Goal: Check status: Check status

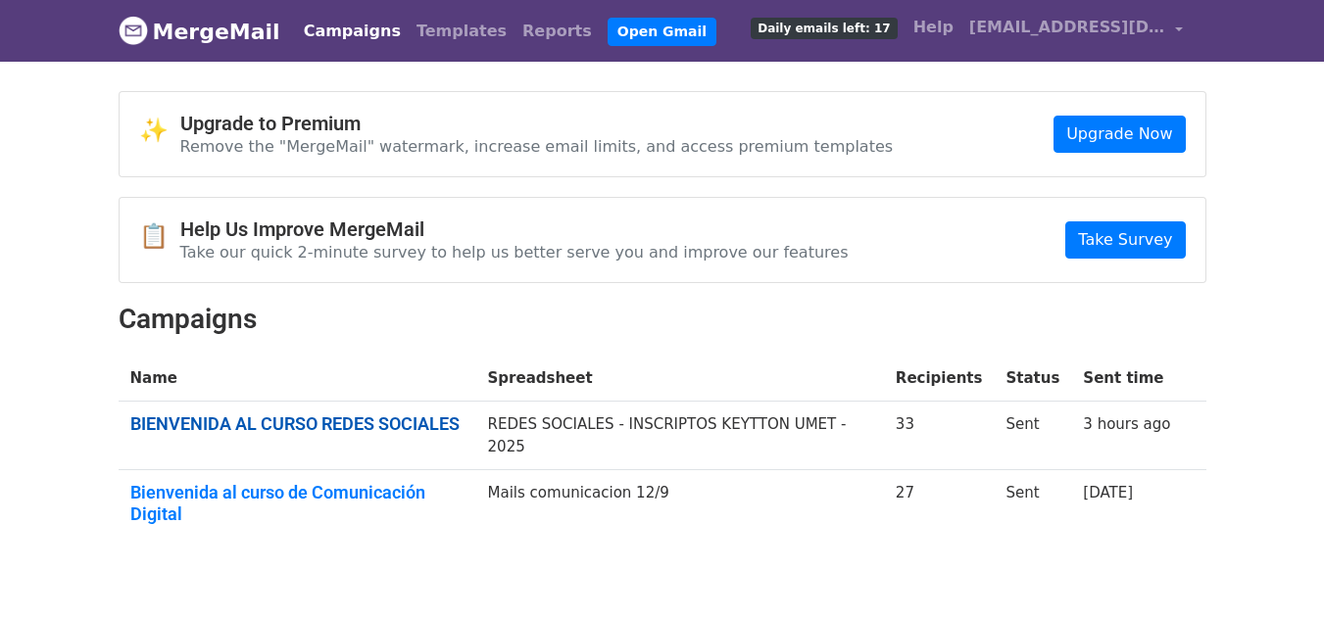
click at [405, 415] on link "BIENVENIDA AL CURSO REDES SOCIALES" at bounding box center [297, 425] width 334 height 22
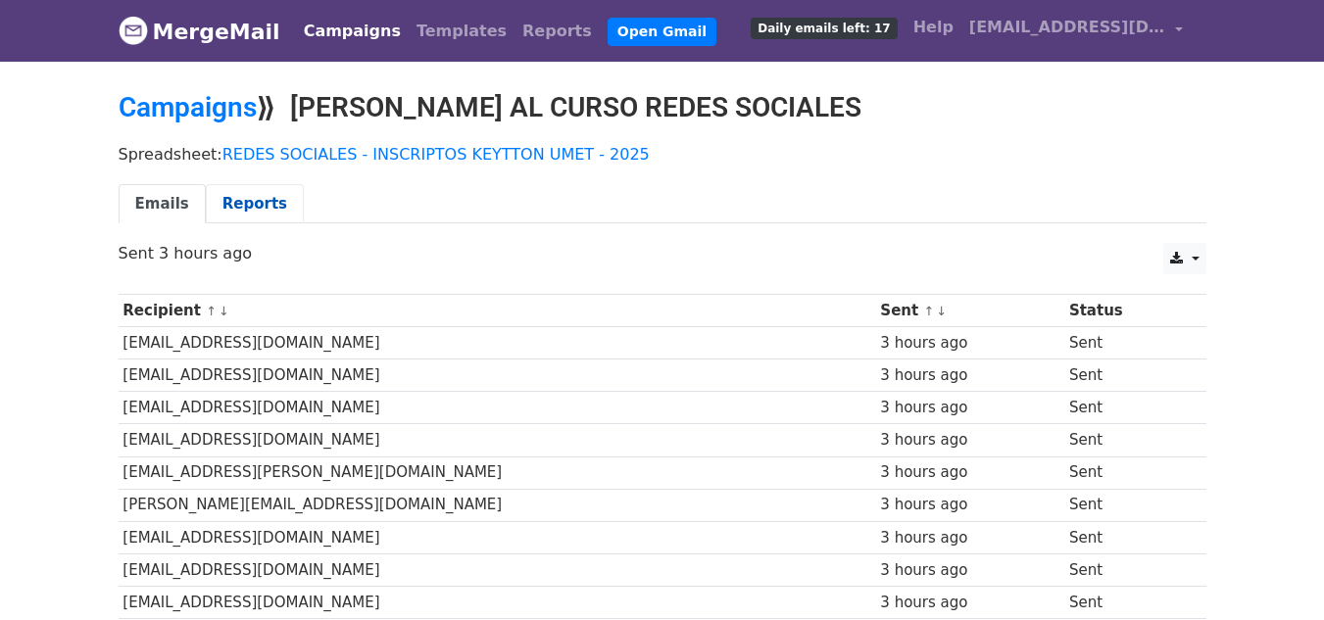
click at [231, 194] on link "Reports" at bounding box center [255, 204] width 98 height 40
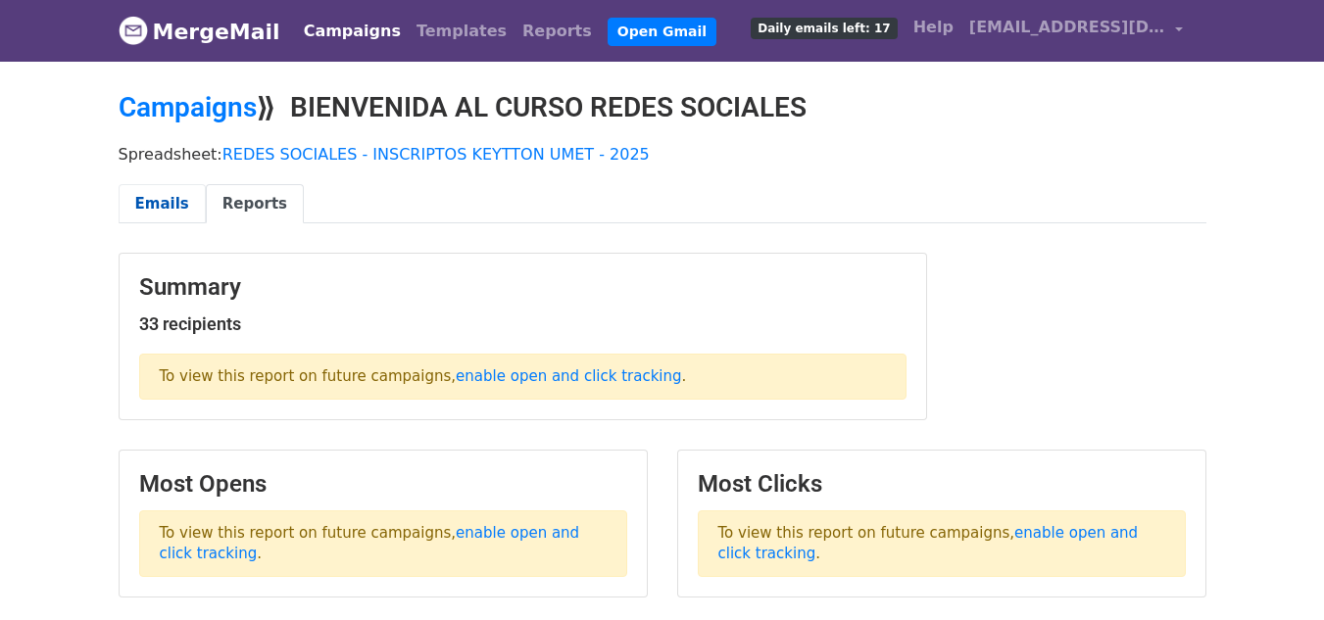
click at [157, 207] on link "Emails" at bounding box center [162, 204] width 87 height 40
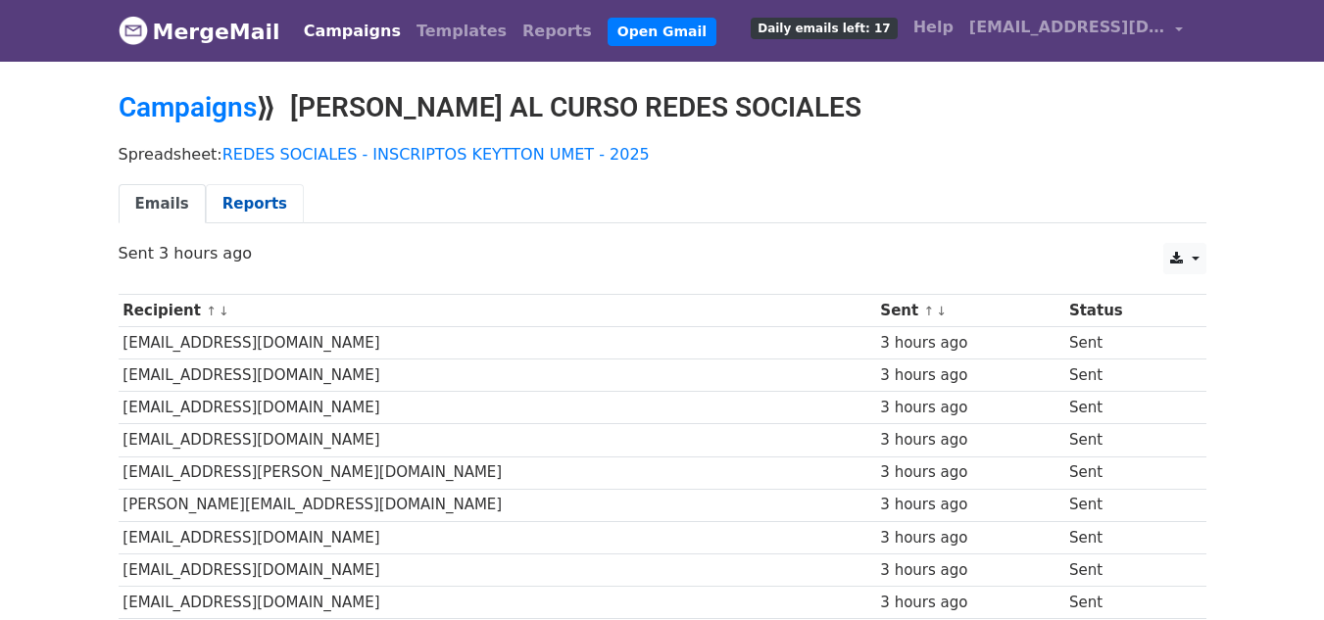
click at [260, 193] on link "Reports" at bounding box center [255, 204] width 98 height 40
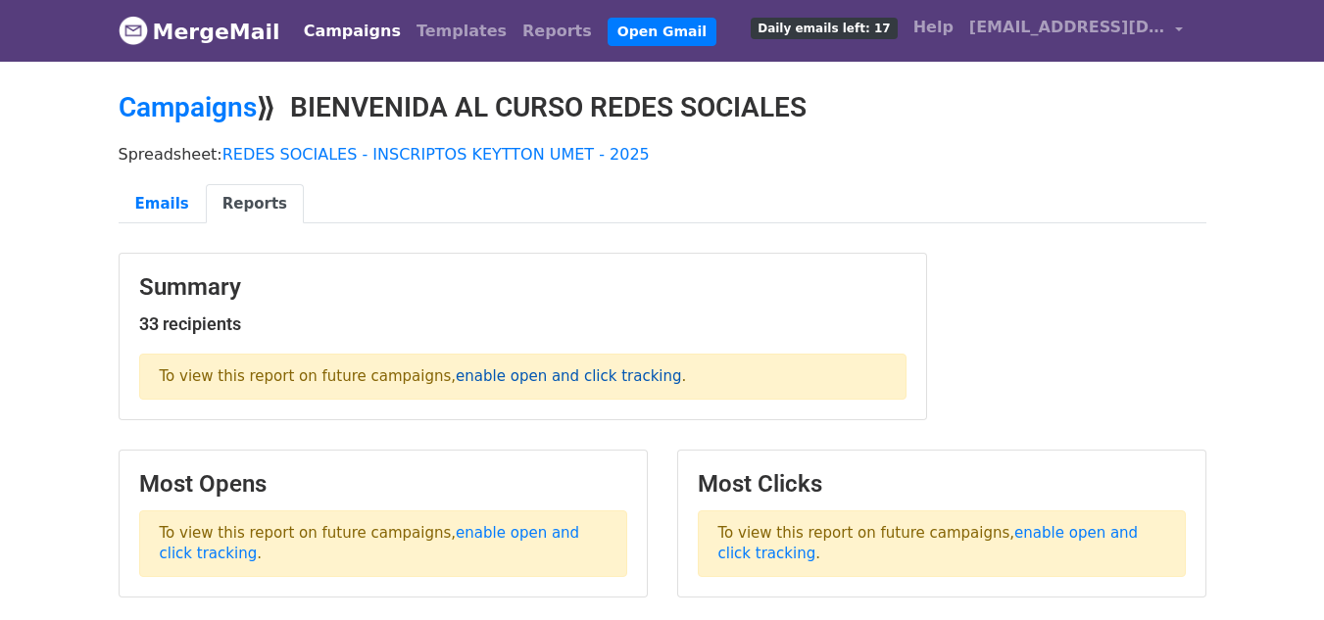
click at [498, 377] on link "enable open and click tracking" at bounding box center [568, 376] width 225 height 18
